Goal: Task Accomplishment & Management: Complete application form

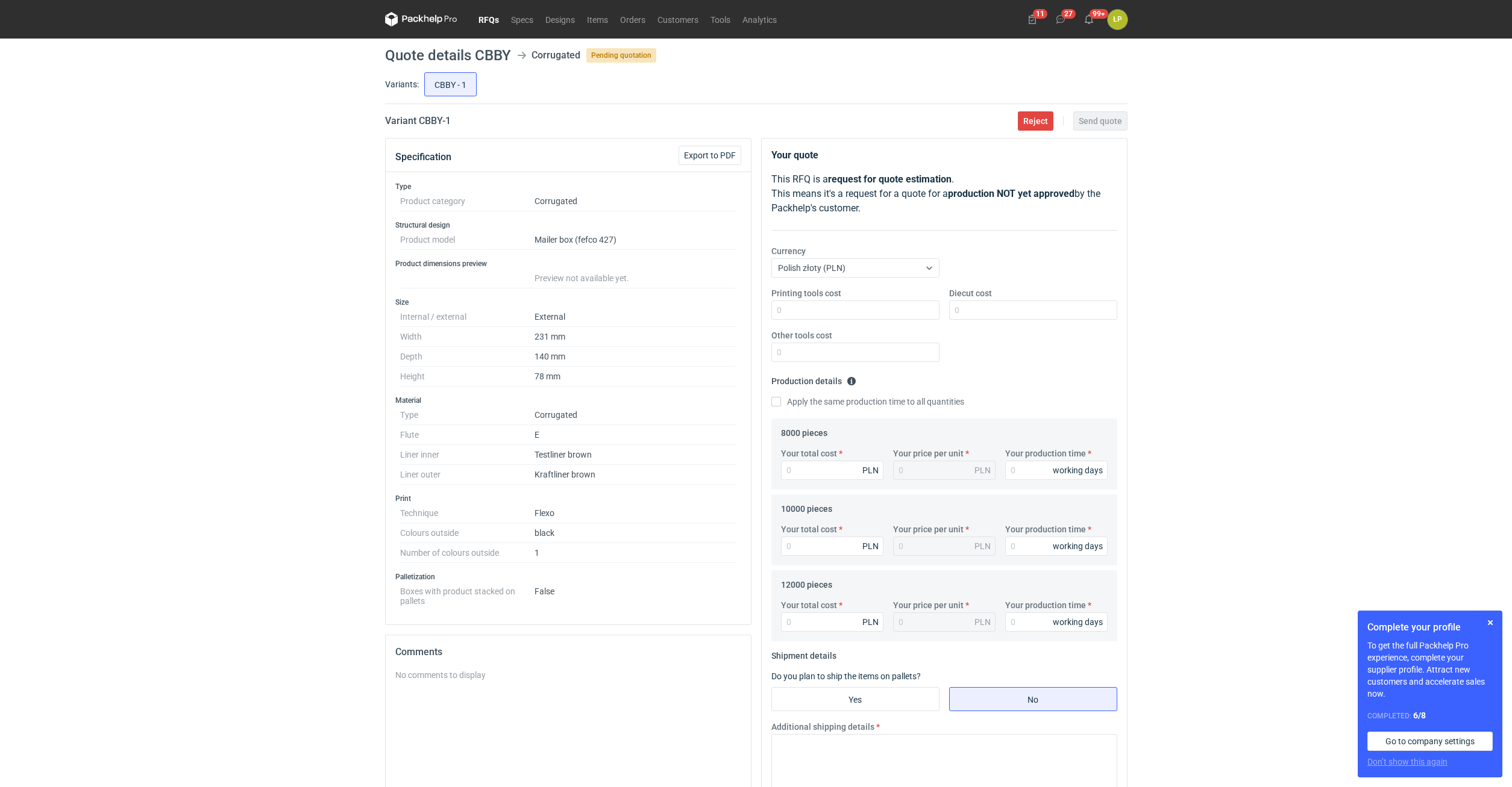
click at [1196, 391] on div "RFQs Specs Designs Items Orders Customers Tools Analytics 11 27 99+ ŁP [PERSON_…" at bounding box center [756, 394] width 1512 height 787
click at [1491, 624] on button "button" at bounding box center [1491, 622] width 14 height 14
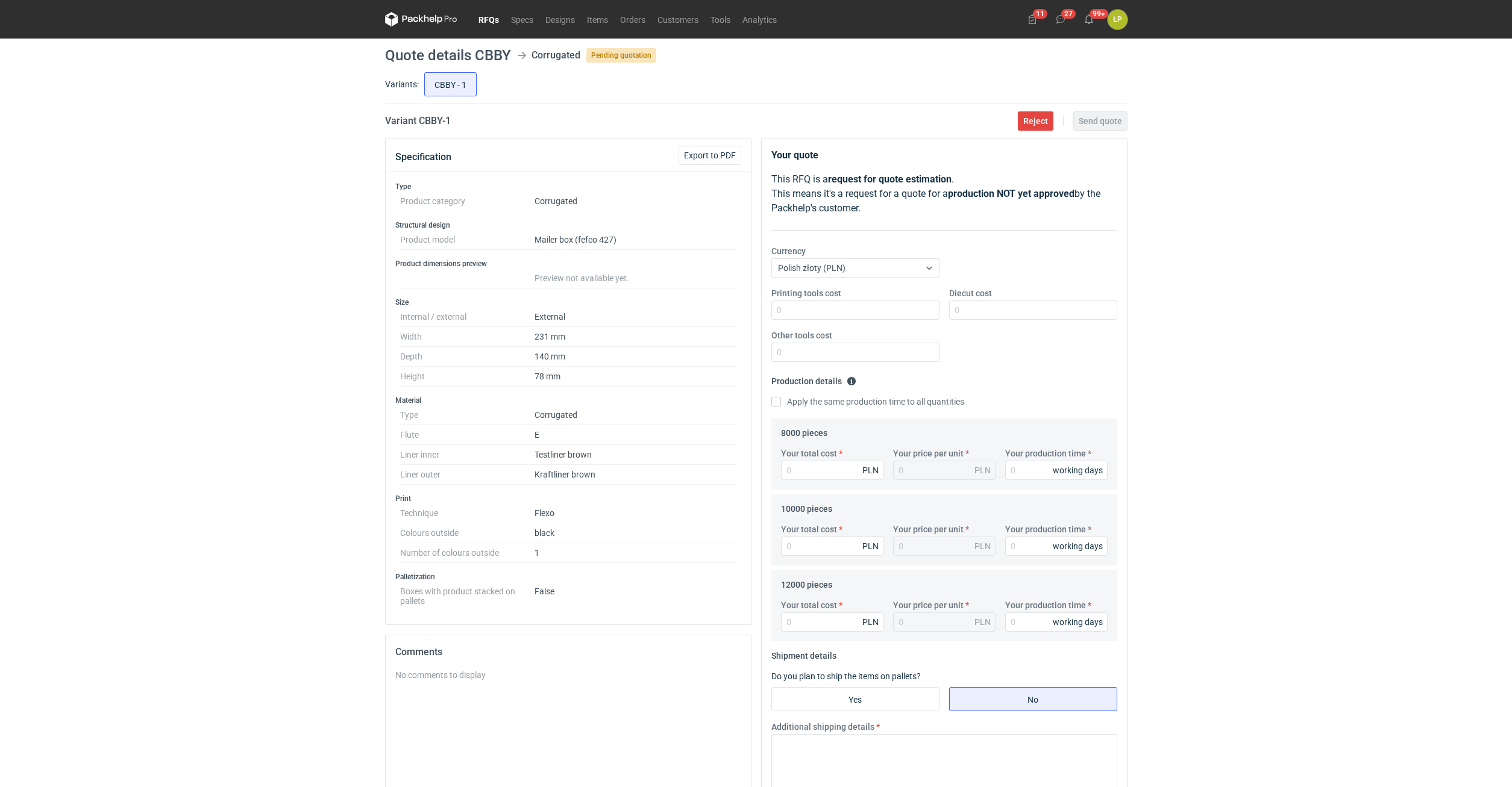
click at [1402, 510] on div "RFQs Specs Designs Items Orders Customers Tools Analytics 11 27 99+ ŁP Łukasz P…" at bounding box center [756, 394] width 1512 height 787
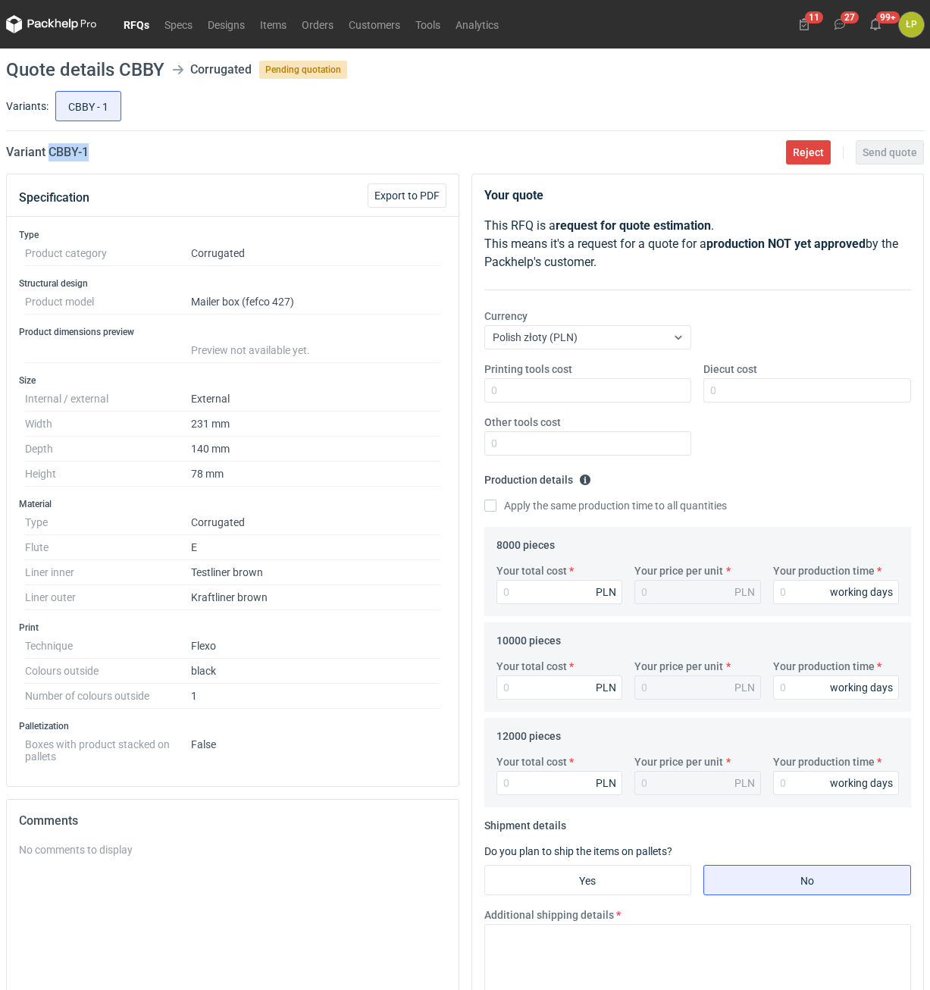
drag, startPoint x: 123, startPoint y: 161, endPoint x: 49, endPoint y: 164, distance: 74.3
click at [49, 160] on div "Variant CBBY - 1 Reject Send quote" at bounding box center [465, 152] width 918 height 18
copy h2 "CBBY - 1"
click at [637, 393] on input "Printing tools cost" at bounding box center [588, 390] width 208 height 24
type input "700"
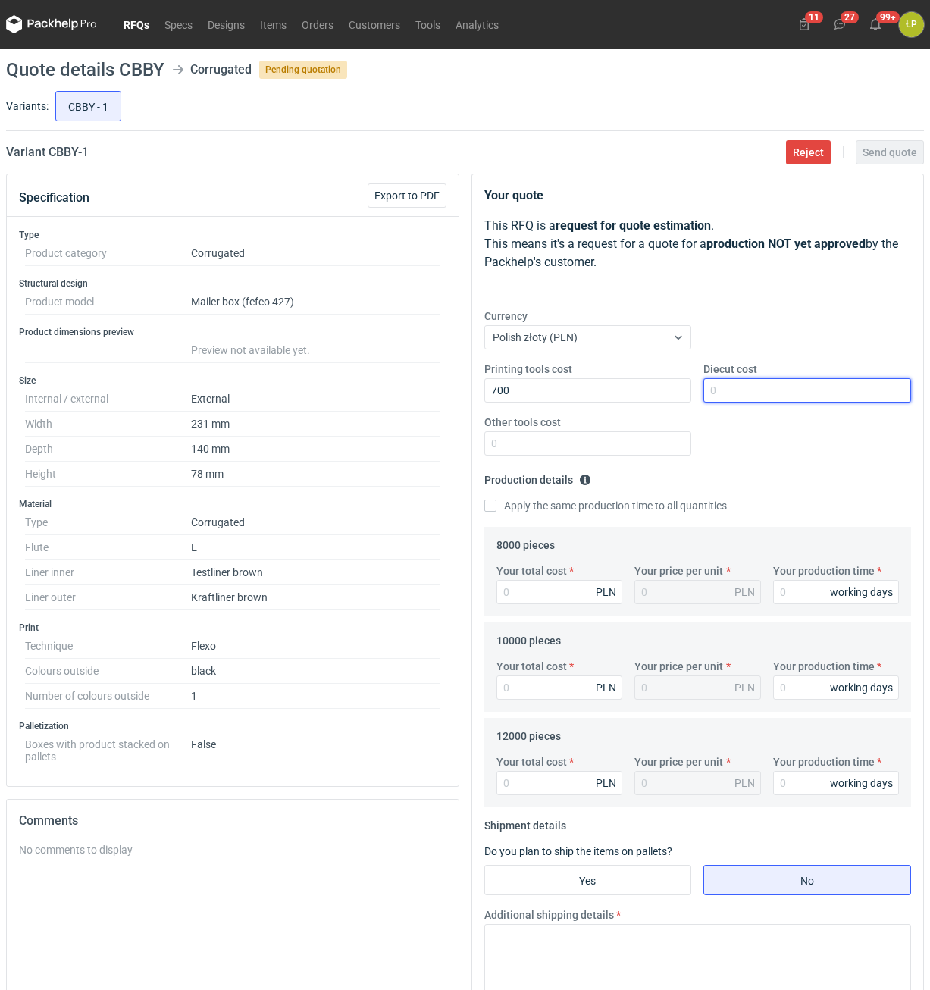
click at [772, 393] on input "Diecut cost" at bounding box center [807, 390] width 208 height 24
type input "1900"
click at [620, 446] on input "Other tools cost" at bounding box center [588, 443] width 208 height 24
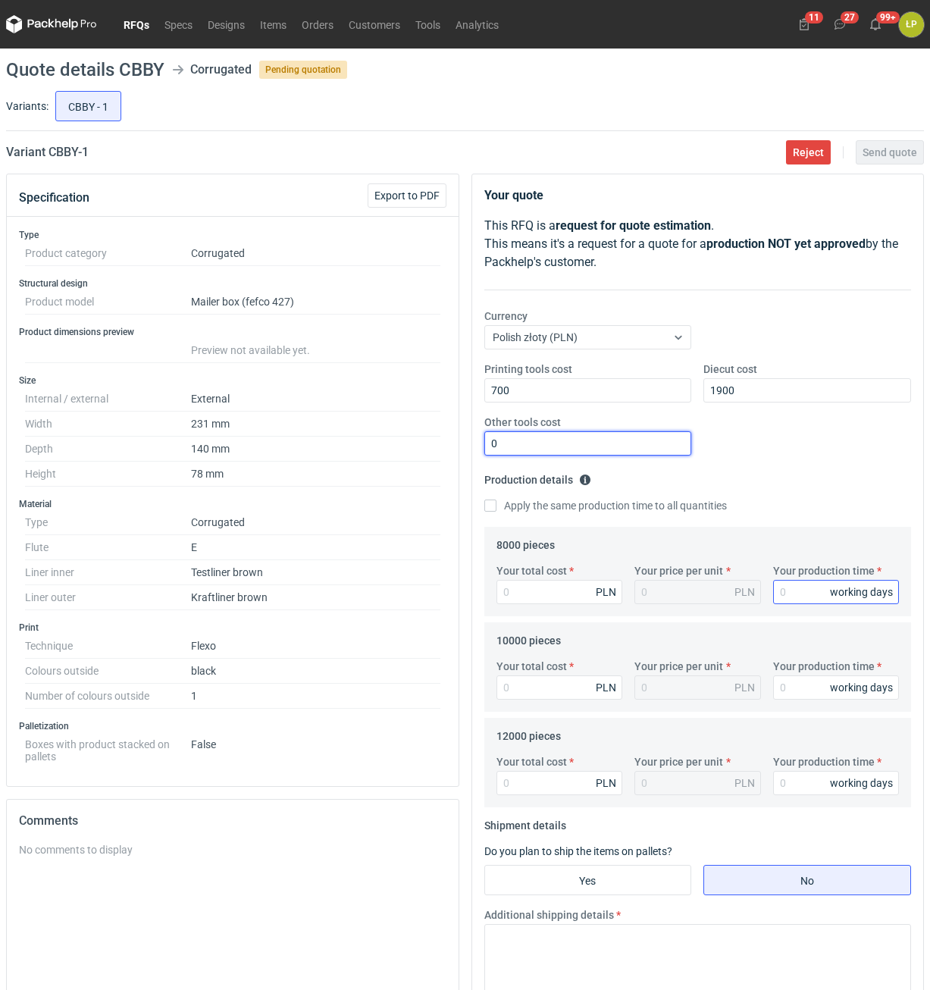
type input "0"
click at [790, 591] on input "Your production time" at bounding box center [836, 592] width 127 height 24
type input "12"
click at [565, 509] on label "Apply the same production time to all quantities" at bounding box center [605, 505] width 243 height 15
click at [496, 509] on input "Apply the same production time to all quantities" at bounding box center [490, 505] width 12 height 12
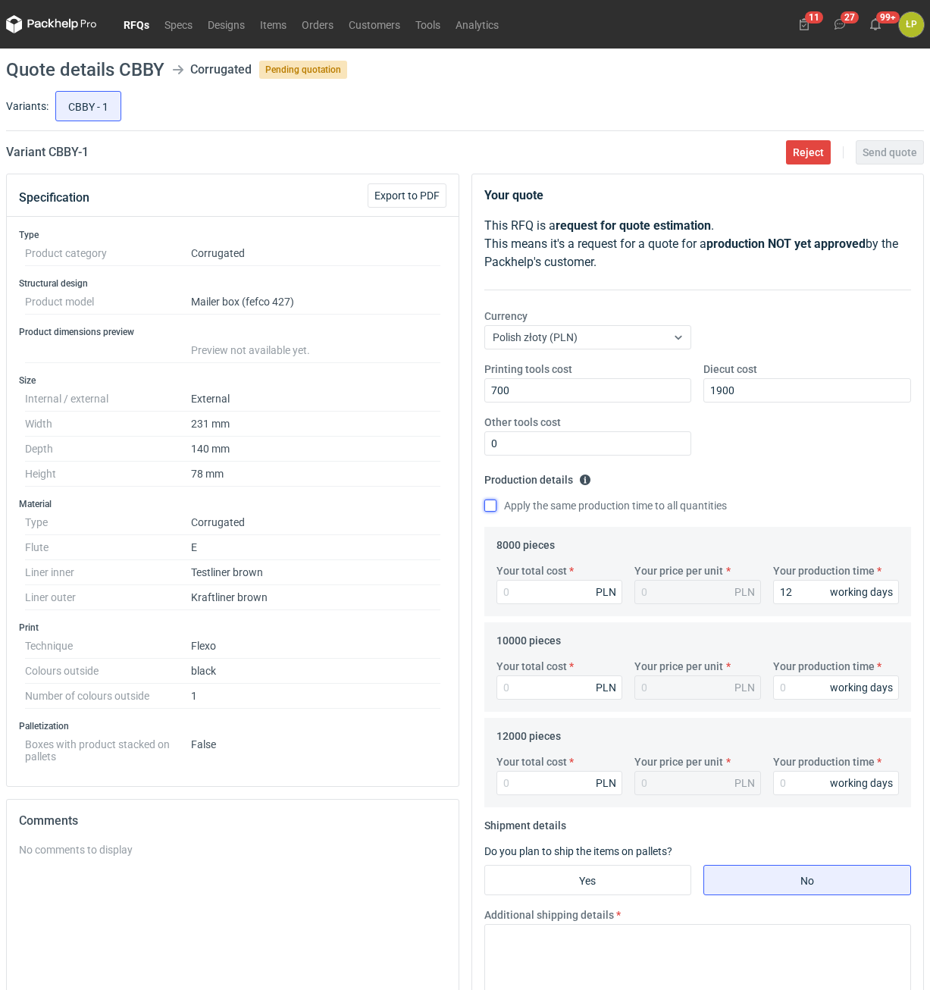
checkbox input "true"
click at [560, 590] on input "Your total cost" at bounding box center [559, 592] width 127 height 24
type input "12"
type input "5920"
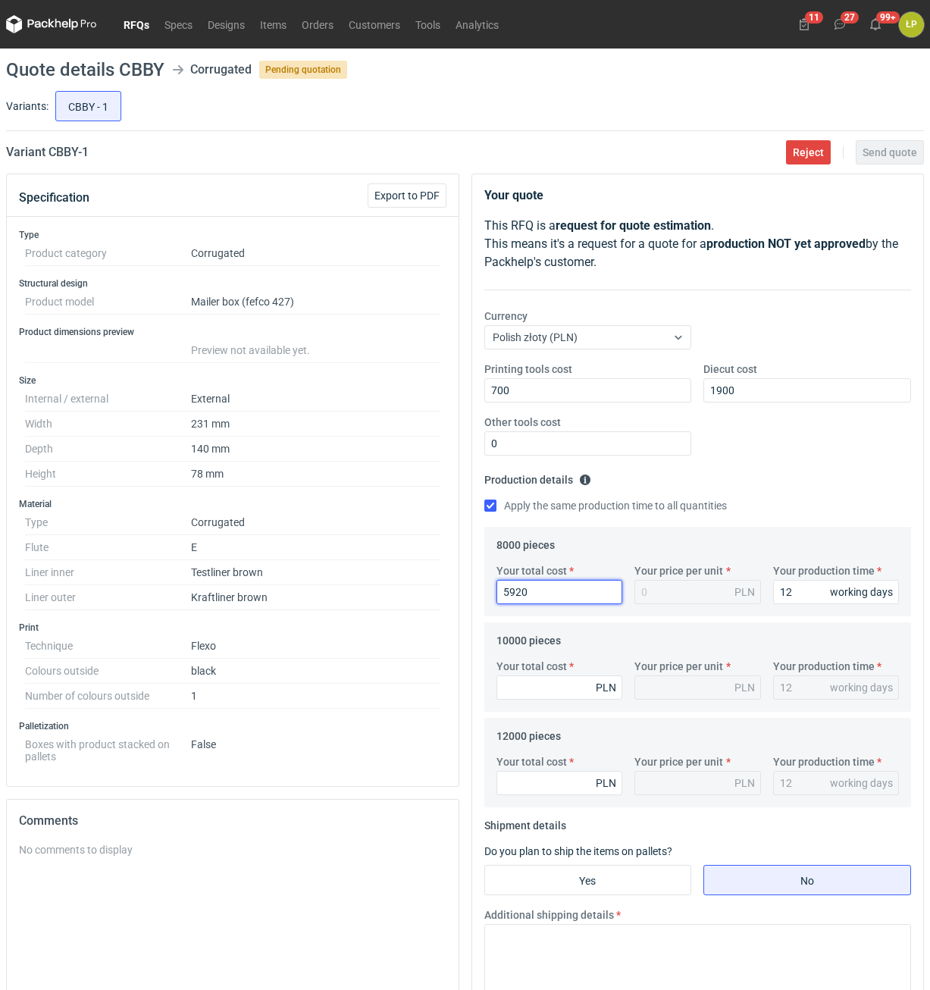
type input "0.74"
type input "5920"
click at [554, 677] on div "Your total cost PLN" at bounding box center [559, 679] width 139 height 41
click at [558, 684] on input "Your total cost" at bounding box center [559, 687] width 127 height 24
type input "7300"
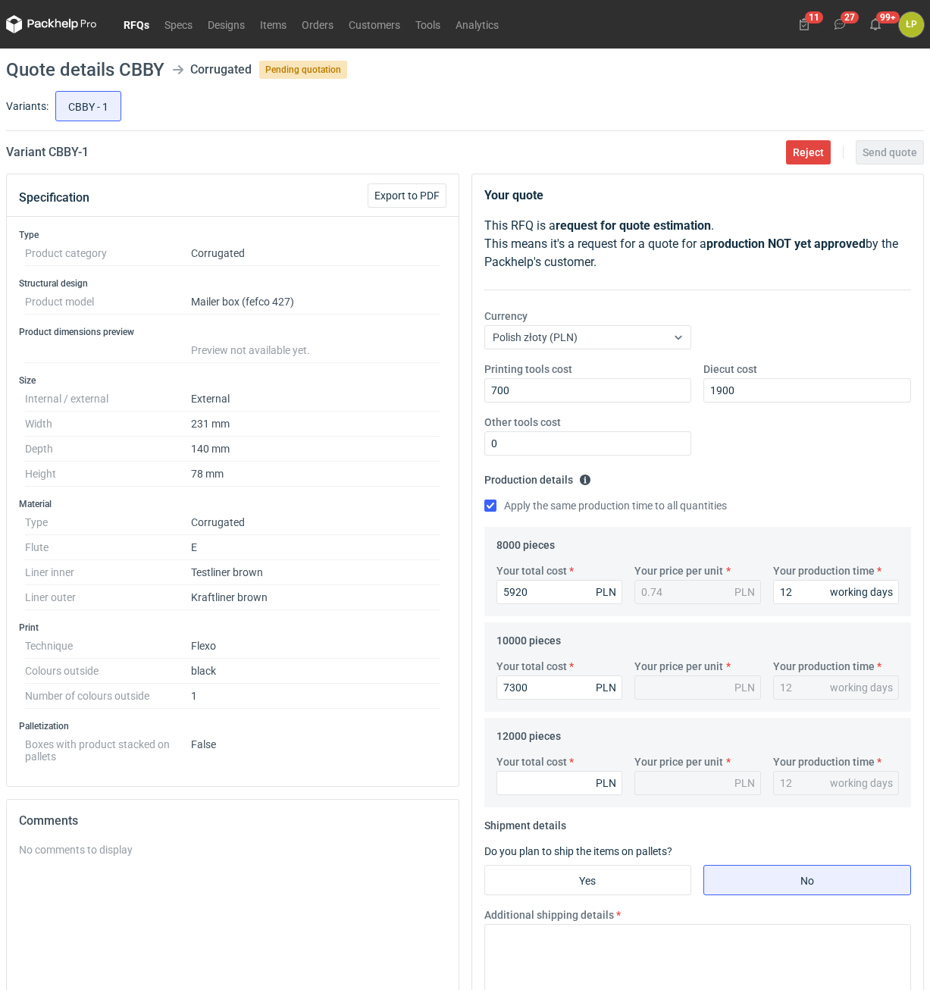
type input "0.73"
click at [559, 736] on legend "12000 pieces" at bounding box center [528, 733] width 64 height 18
click at [561, 771] on div "Your total cost PLN" at bounding box center [559, 774] width 139 height 41
click at [561, 790] on input "Your total cost" at bounding box center [559, 783] width 127 height 24
type input "8400"
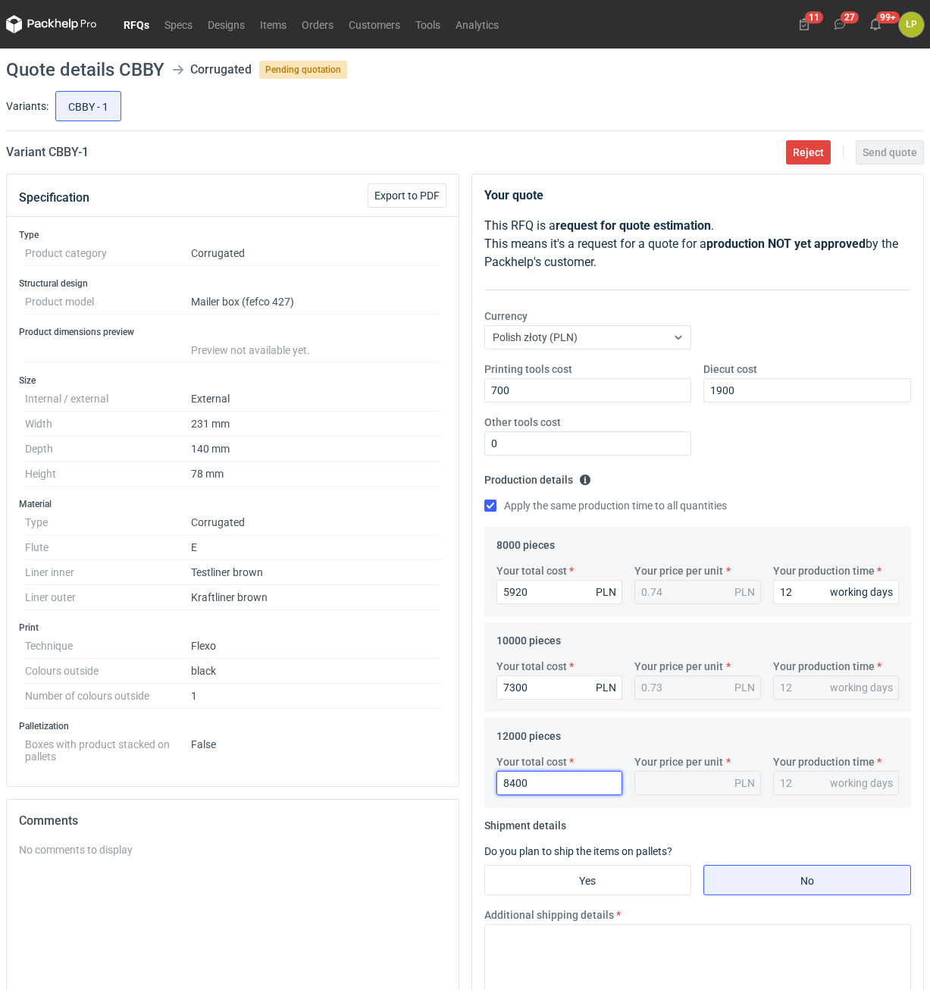
type input "0.7"
type input "8400"
click at [570, 853] on label "Do you plan to ship the items on pallets?" at bounding box center [578, 851] width 188 height 12
click at [570, 865] on fieldset "Shipment details Do you plan to ship the items on pallets? Yes No Additional sh…" at bounding box center [697, 911] width 427 height 197
click at [553, 871] on input "Yes" at bounding box center [588, 879] width 206 height 29
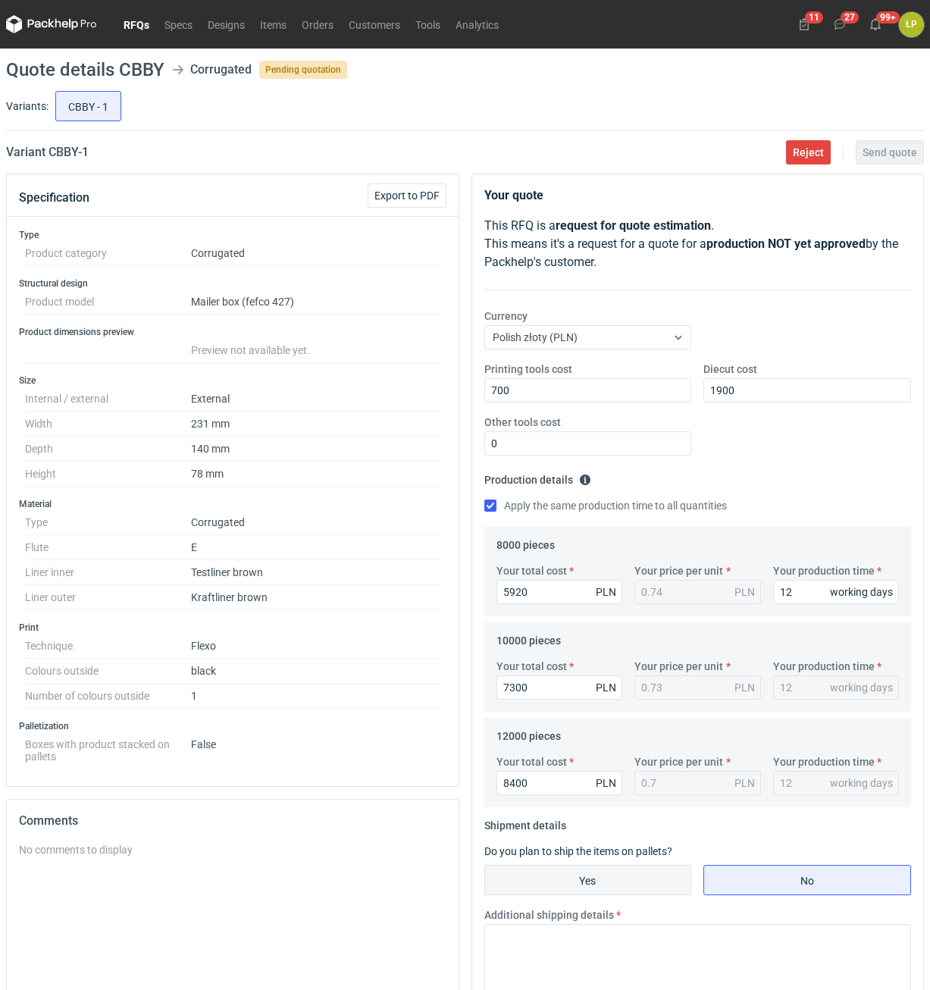
radio input "true"
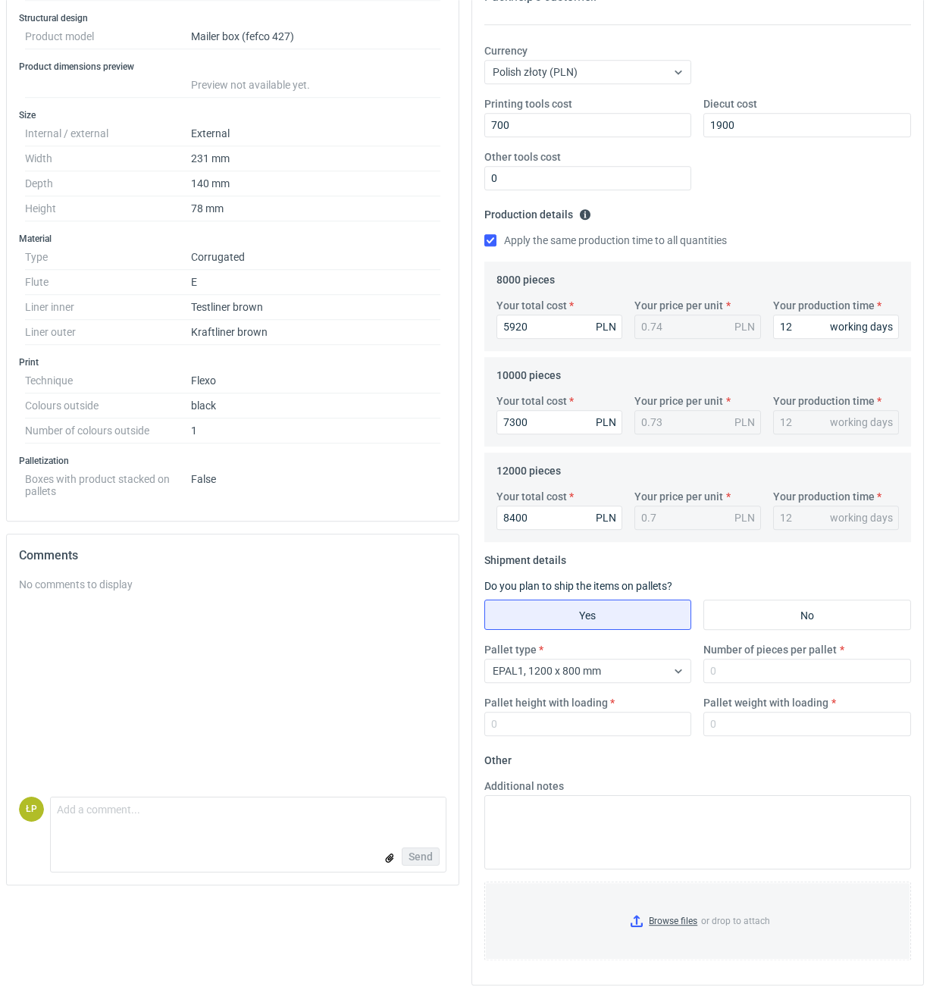
scroll to position [274, 0]
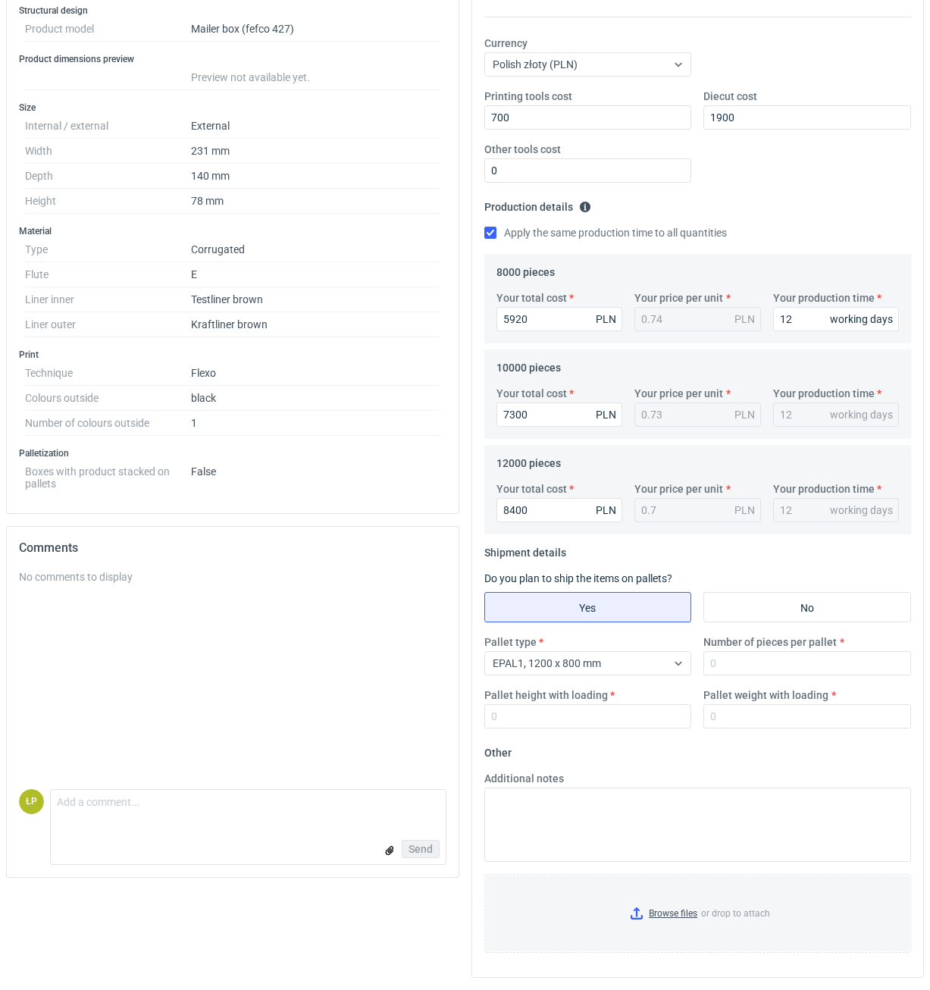
click at [573, 650] on div "Pallet type EPAL1, 1200 x 800 mm" at bounding box center [588, 654] width 220 height 41
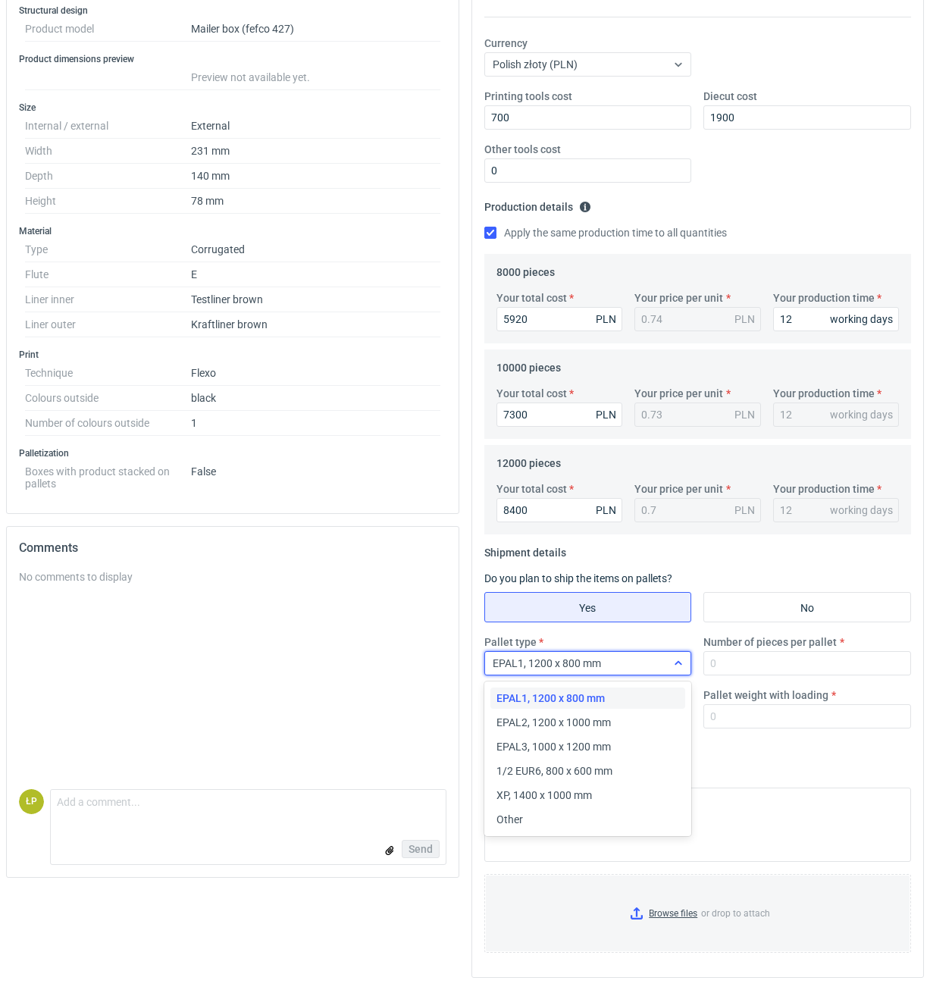
click at [574, 658] on span "EPAL1, 1200 x 800 mm" at bounding box center [547, 663] width 108 height 12
click at [591, 715] on span "EPAL2, 1200 x 1000 mm" at bounding box center [553, 722] width 114 height 15
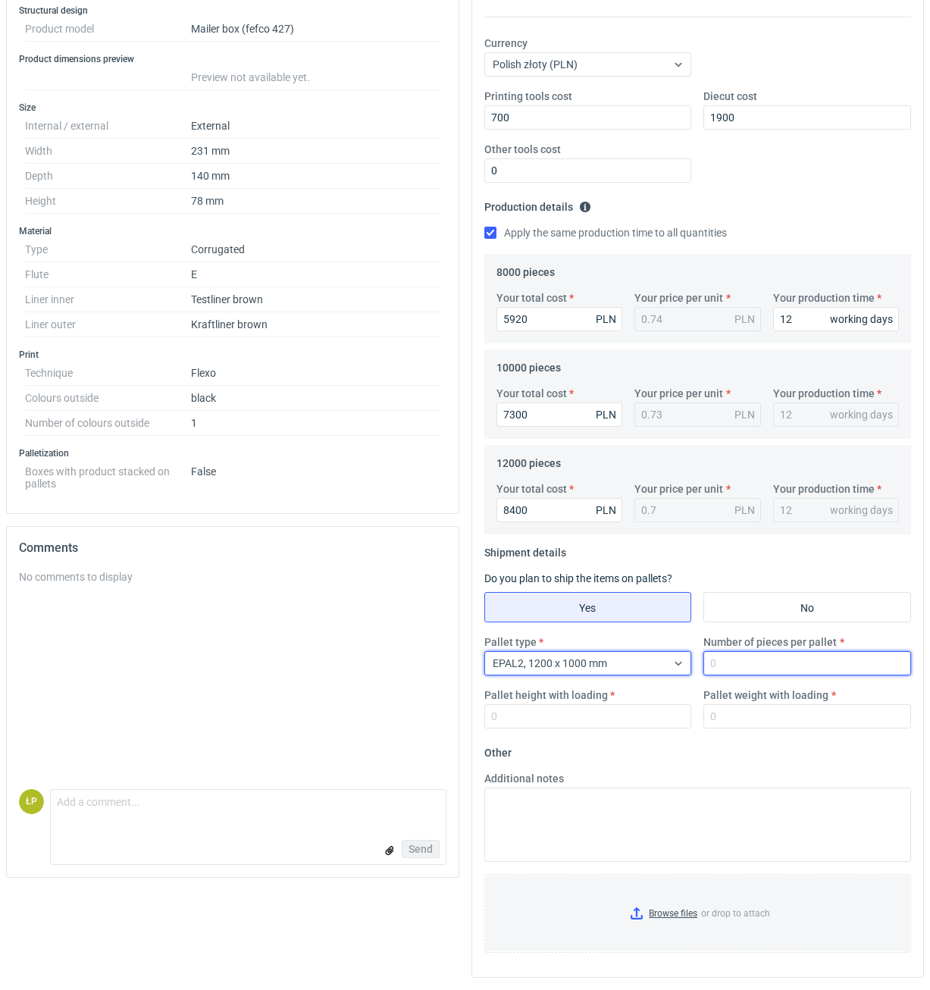
click at [752, 666] on input "Number of pieces per pallet" at bounding box center [807, 663] width 208 height 24
type input "4000"
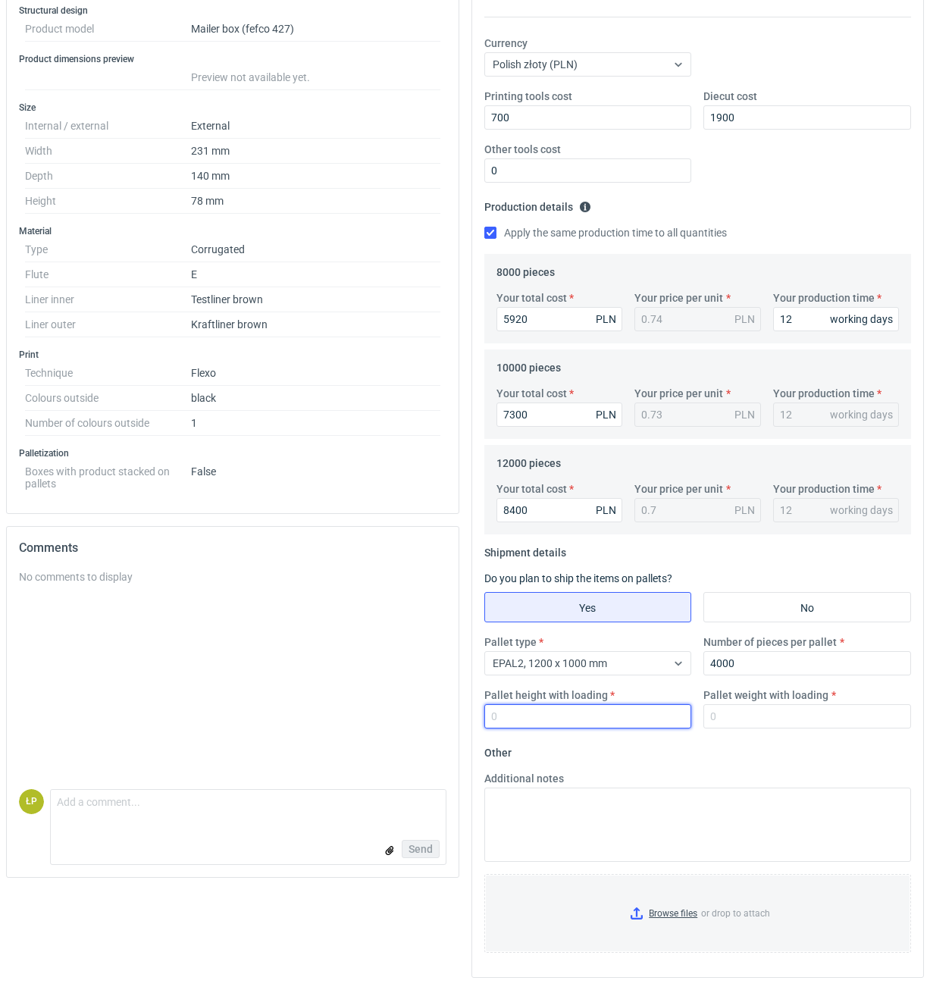
click at [674, 722] on input "Pallet height with loading" at bounding box center [588, 716] width 208 height 24
type input "1800"
click at [791, 716] on input "Pallet weight with loading" at bounding box center [807, 716] width 208 height 24
click at [803, 716] on input "Pallet weight with loading" at bounding box center [807, 716] width 208 height 24
type input "480"
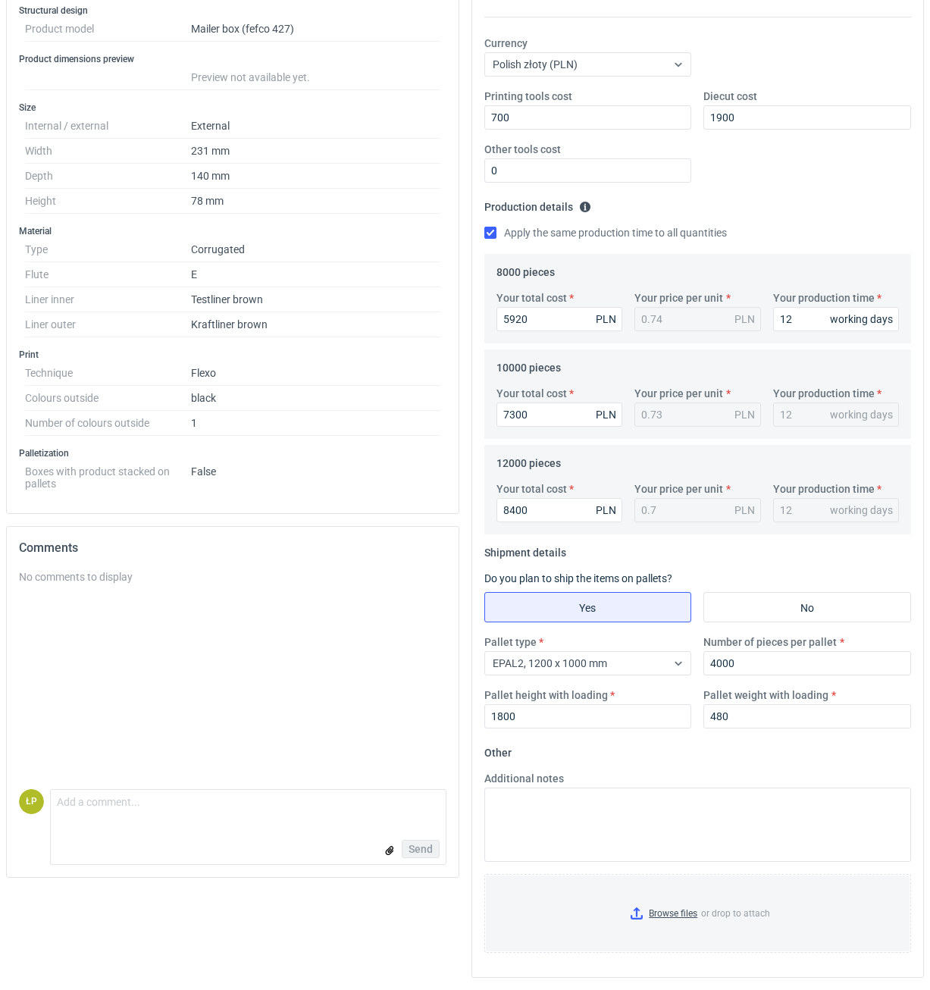
click at [793, 755] on fieldset "Other Additional notes Browse files or drop to attach" at bounding box center [697, 852] width 427 height 224
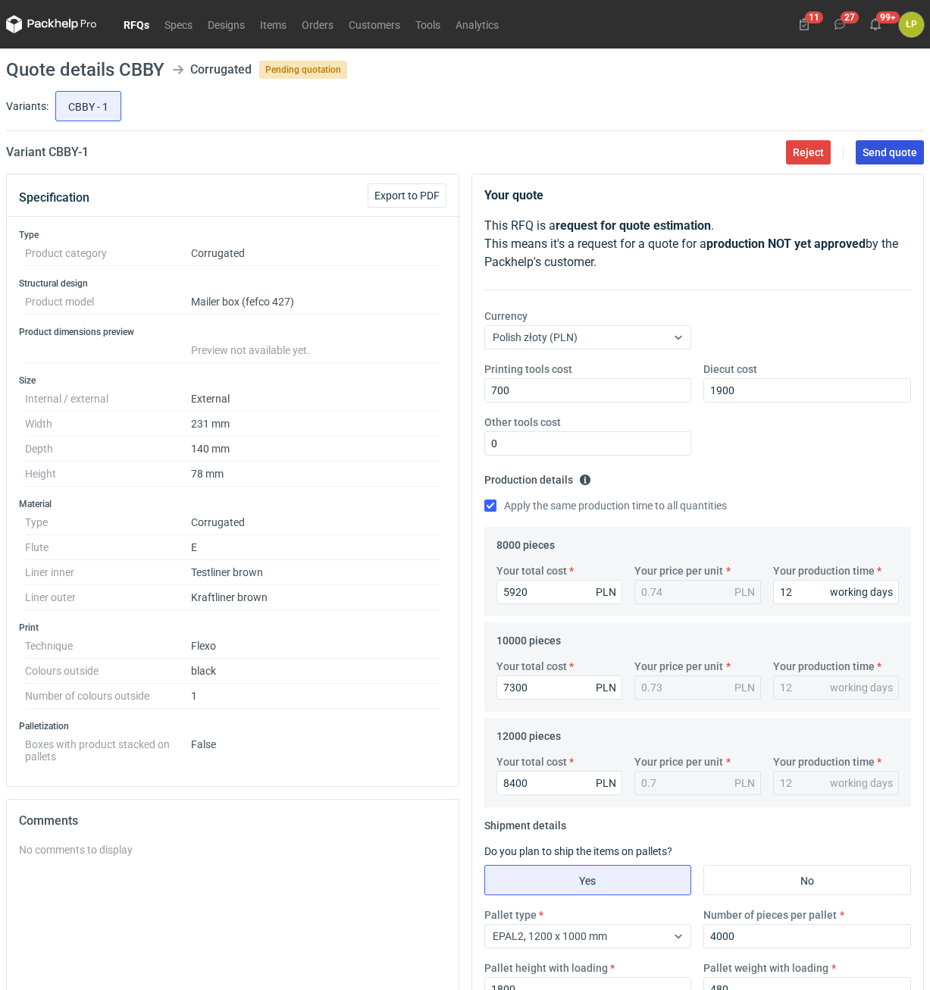
click at [890, 157] on span "Send quote" at bounding box center [889, 152] width 55 height 11
